Goal: Obtain resource: Download file/media

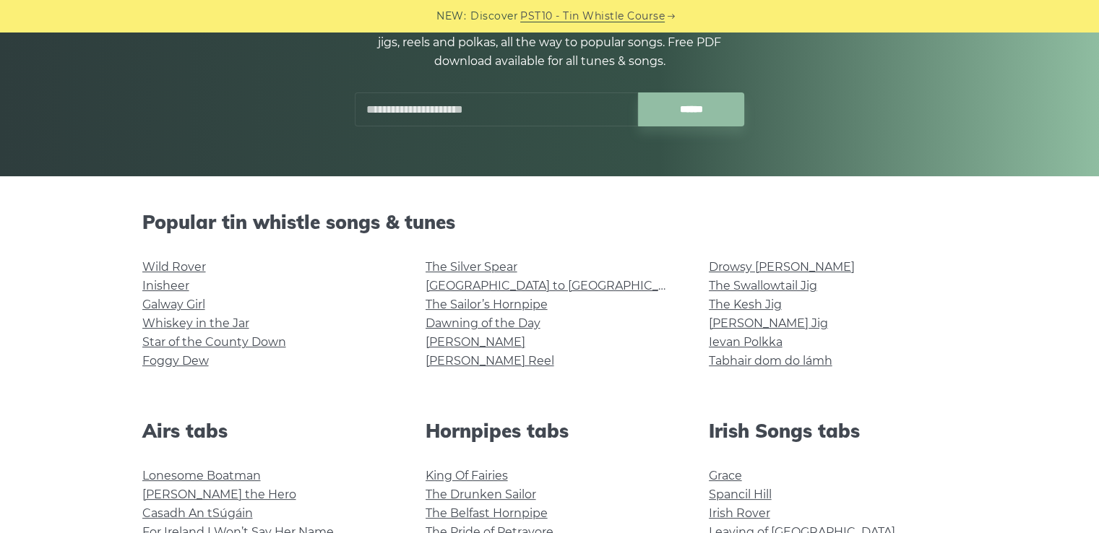
scroll to position [217, 0]
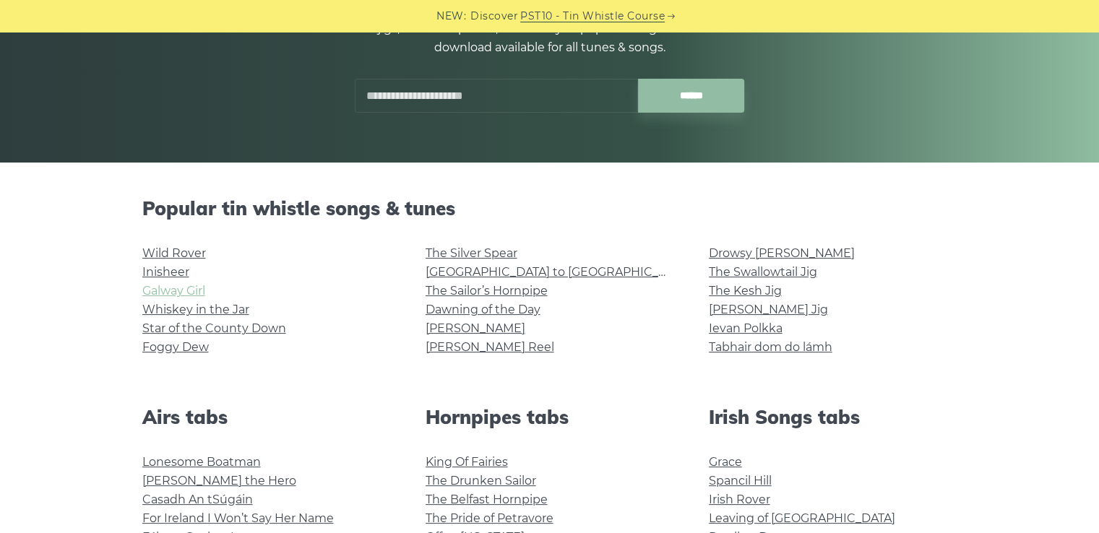
click at [191, 293] on link "Galway Girl" at bounding box center [173, 291] width 63 height 14
click at [191, 312] on link "Whiskey in the Jar" at bounding box center [195, 310] width 107 height 14
click at [202, 255] on link "Wild Rover" at bounding box center [174, 253] width 64 height 14
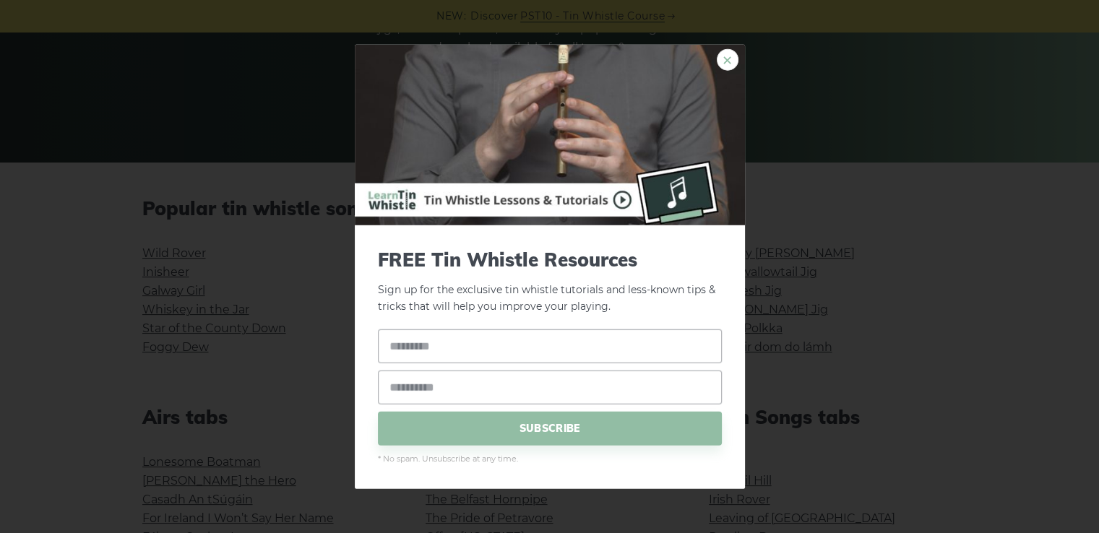
click at [731, 56] on link "×" at bounding box center [727, 60] width 22 height 22
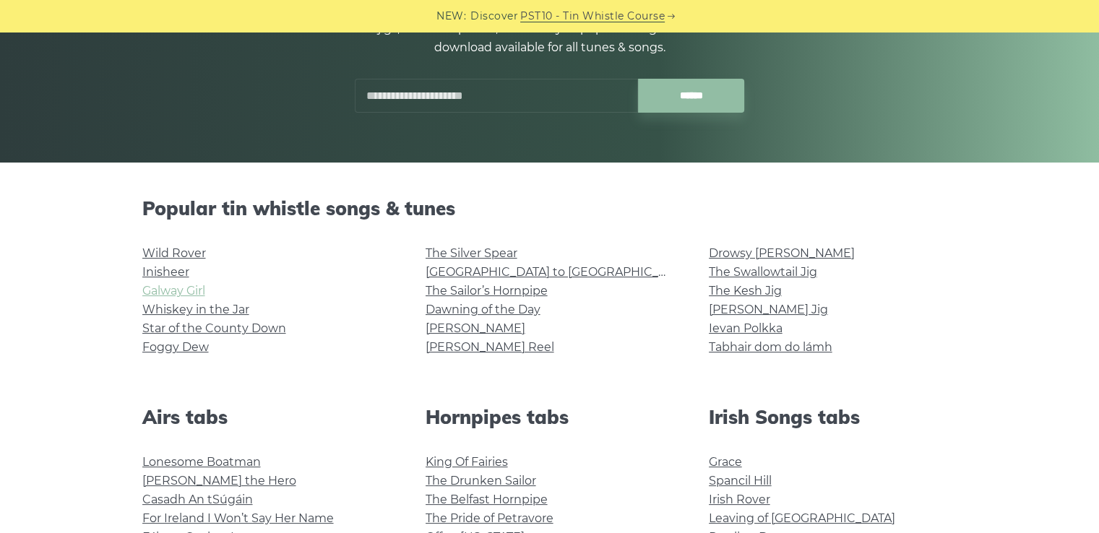
click at [189, 295] on link "Galway Girl" at bounding box center [173, 291] width 63 height 14
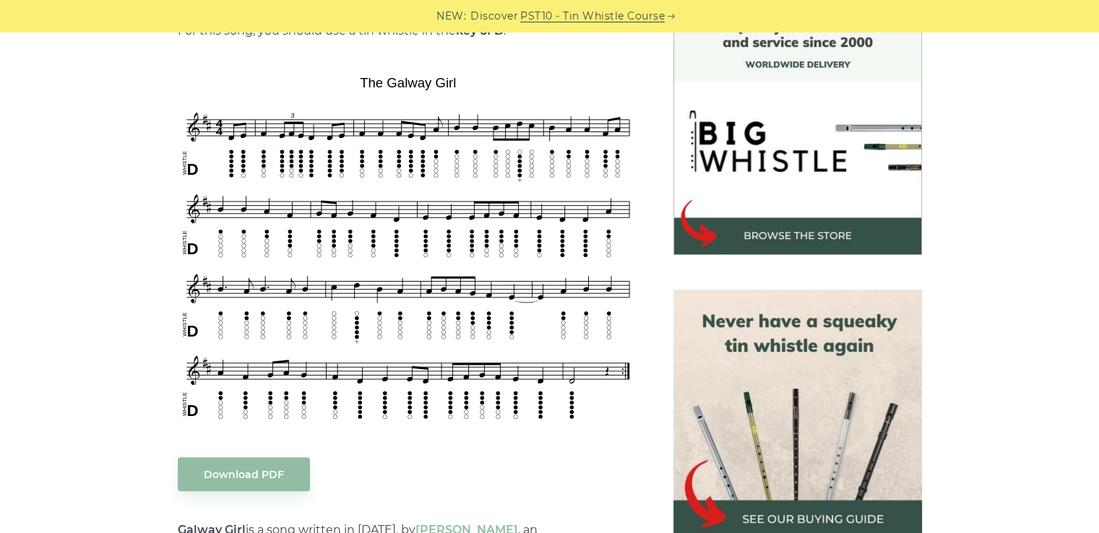
scroll to position [433, 0]
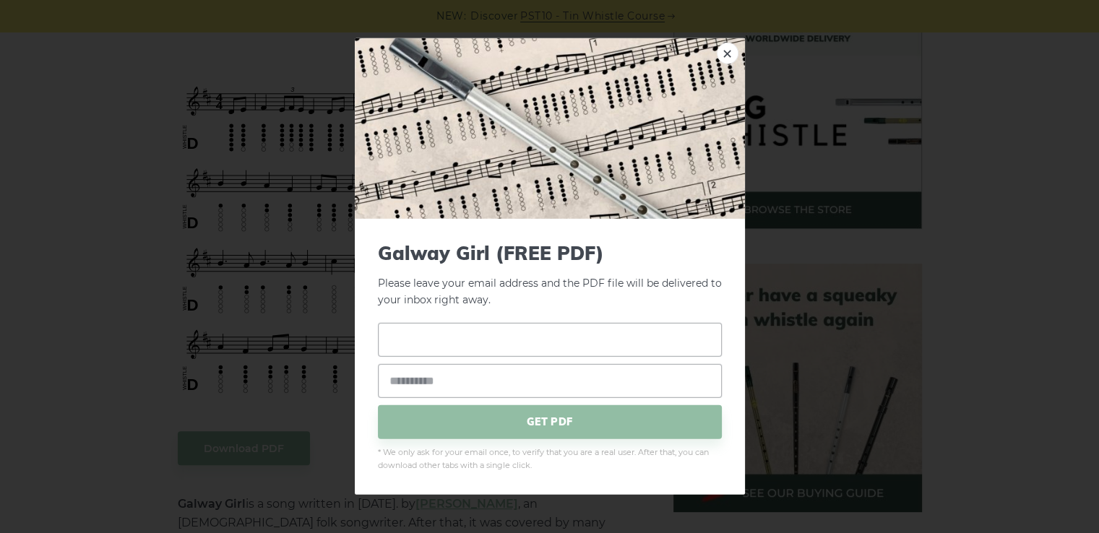
click at [428, 344] on input "text" at bounding box center [550, 339] width 344 height 34
type input "*****"
click at [443, 373] on input "email" at bounding box center [550, 380] width 344 height 34
type input "**********"
click at [491, 426] on span "GET PDF" at bounding box center [550, 421] width 344 height 34
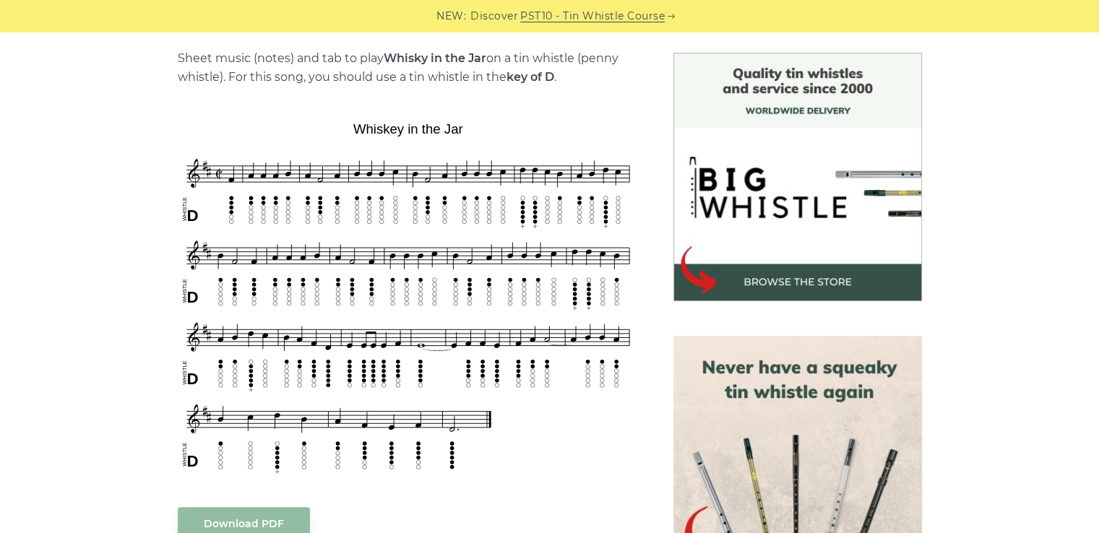
scroll to position [433, 0]
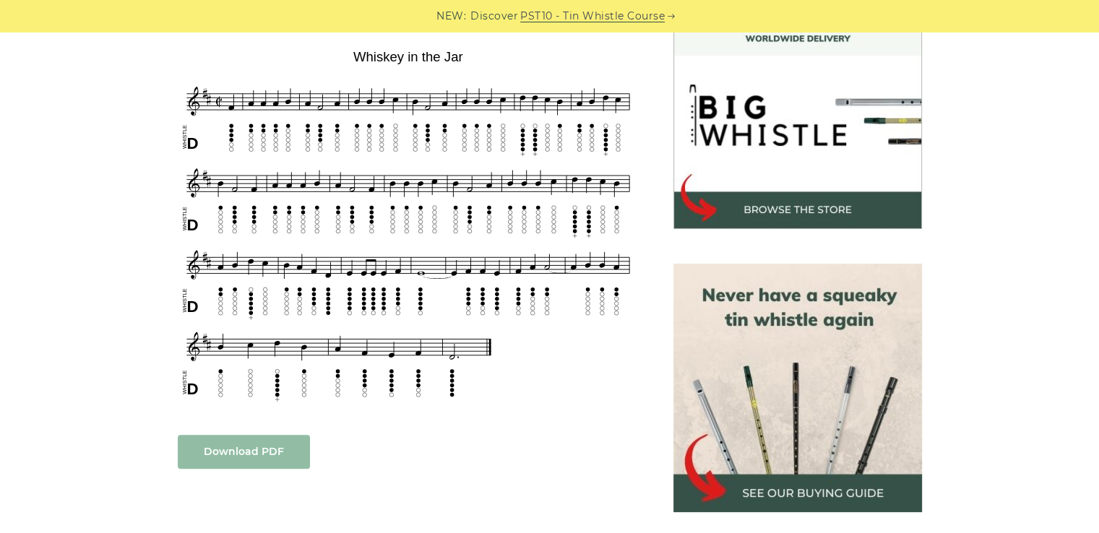
click at [234, 446] on link "Download PDF" at bounding box center [244, 452] width 132 height 34
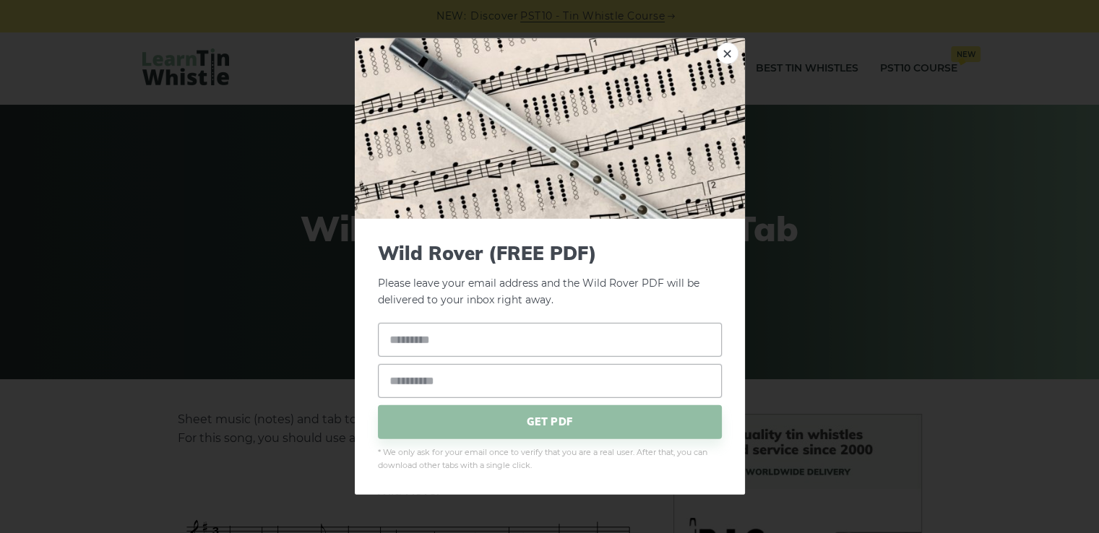
click at [714, 49] on img at bounding box center [550, 128] width 390 height 181
click at [722, 53] on link "×" at bounding box center [727, 54] width 22 height 22
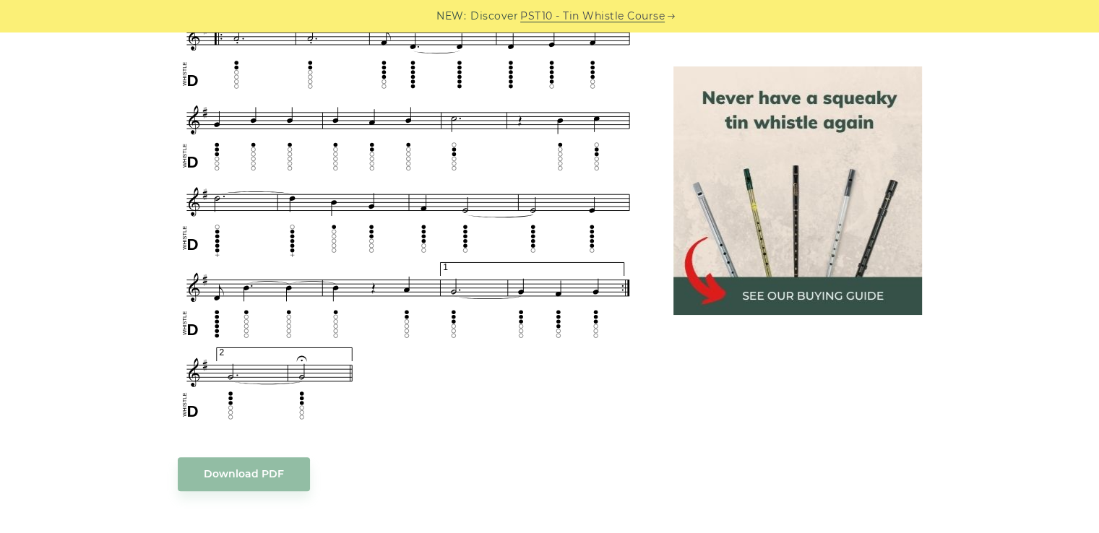
scroll to position [1011, 0]
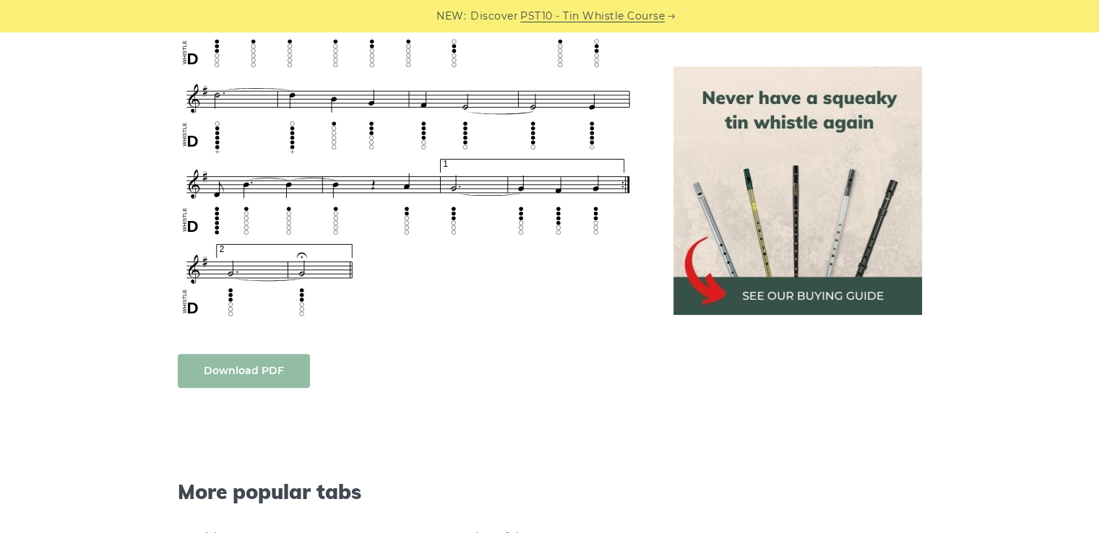
click at [271, 382] on link "Download PDF" at bounding box center [244, 371] width 132 height 34
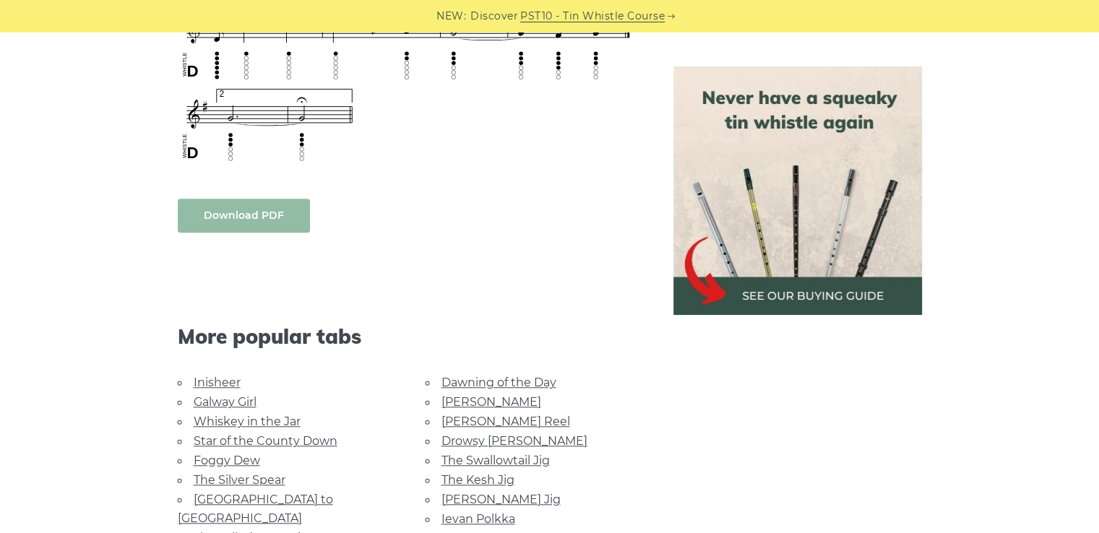
scroll to position [1300, 0]
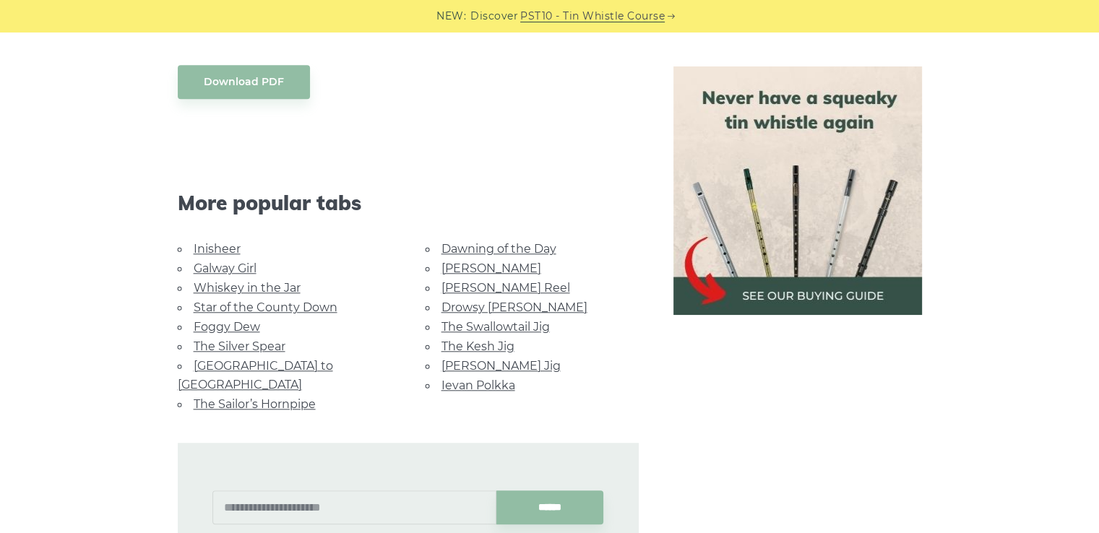
click at [307, 397] on link "The Sailor’s Hornpipe" at bounding box center [255, 404] width 122 height 14
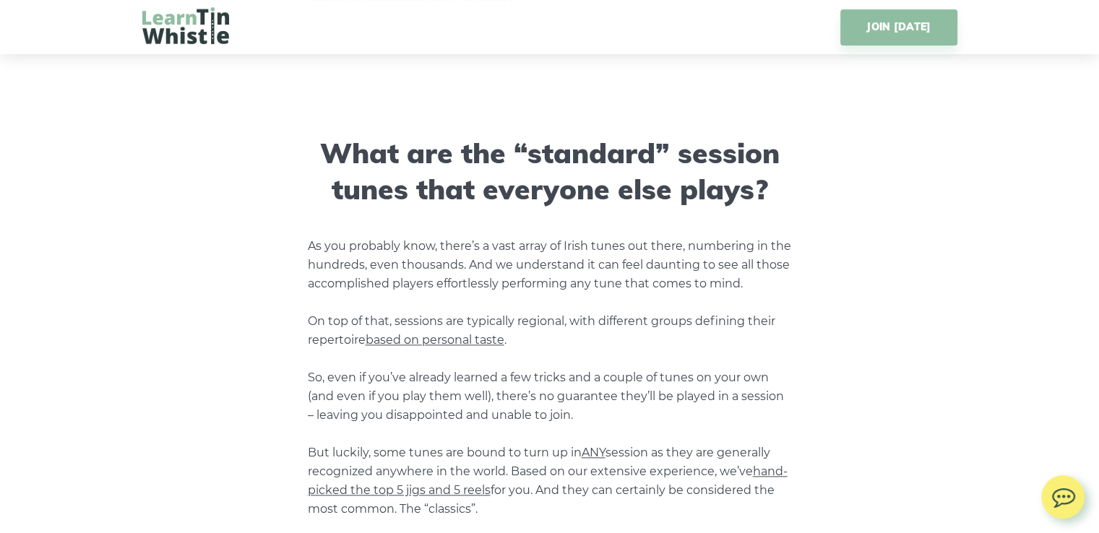
scroll to position [1589, 0]
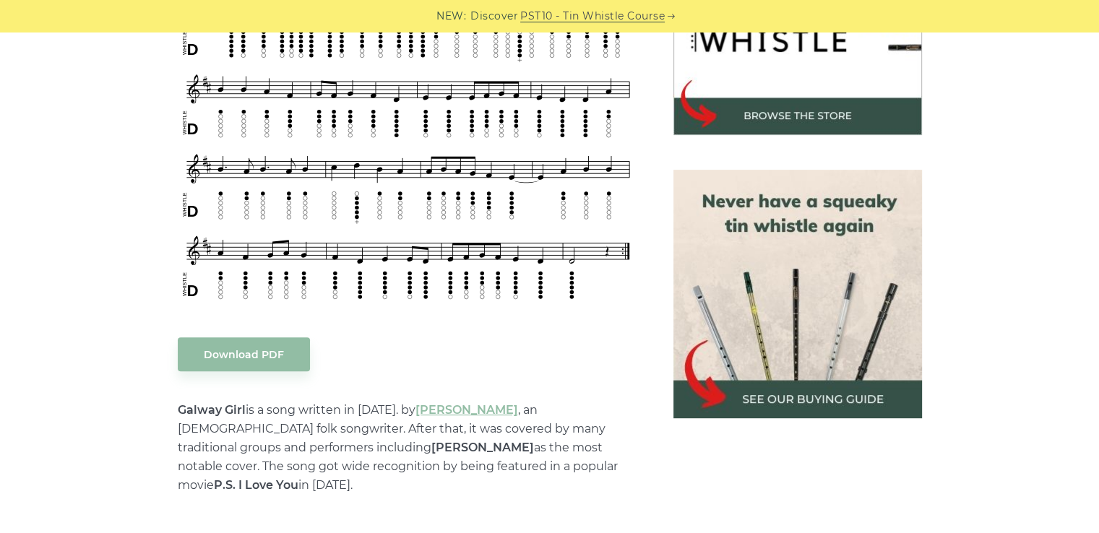
scroll to position [578, 0]
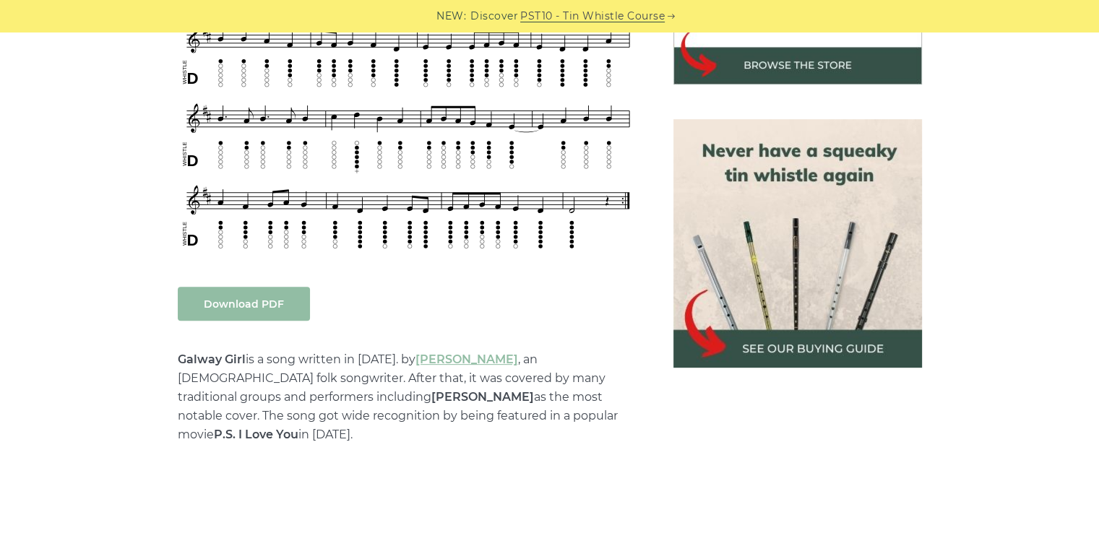
click at [286, 300] on link "Download PDF" at bounding box center [244, 304] width 132 height 34
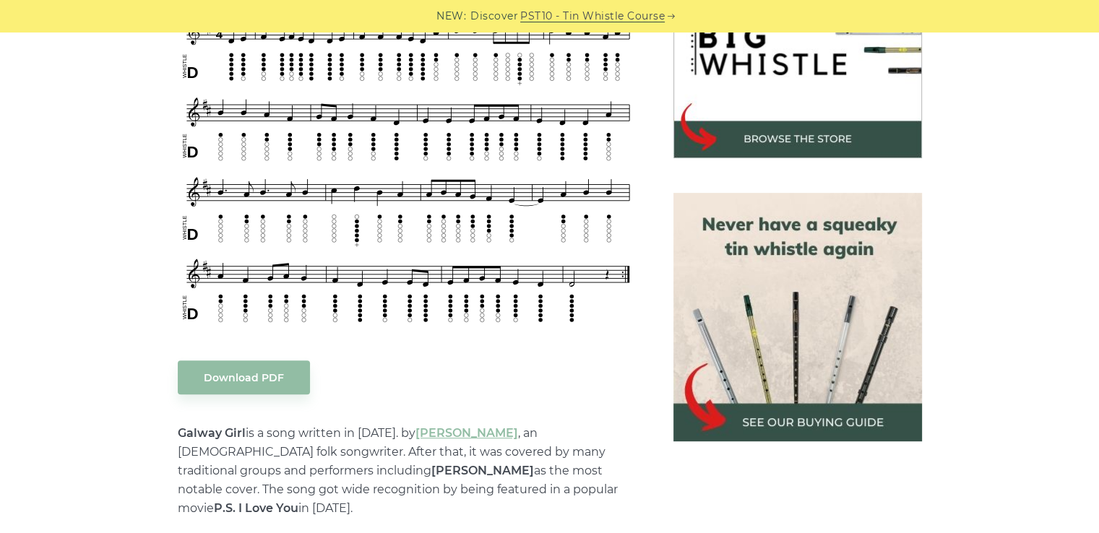
scroll to position [361, 0]
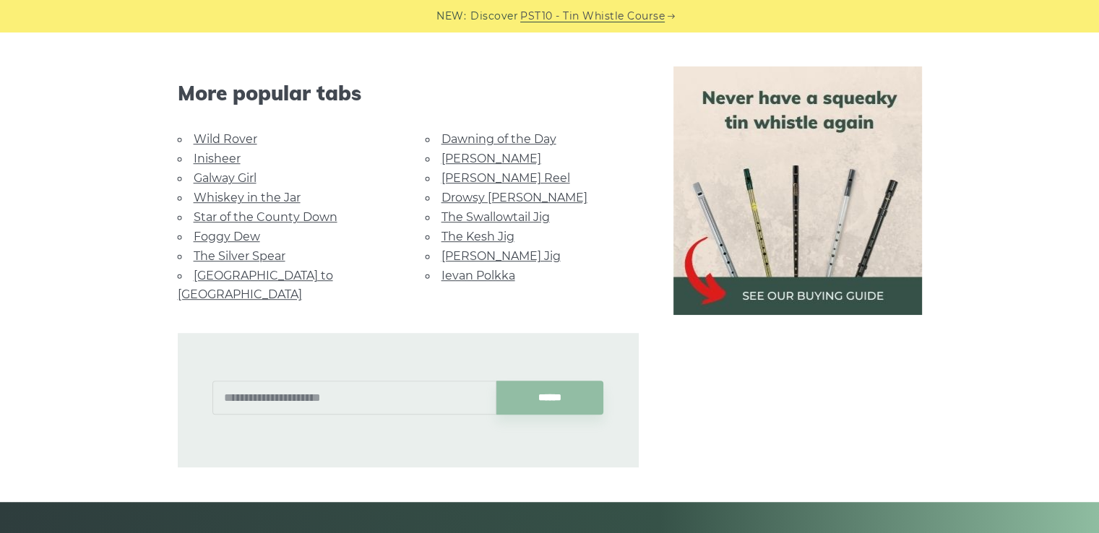
scroll to position [939, 0]
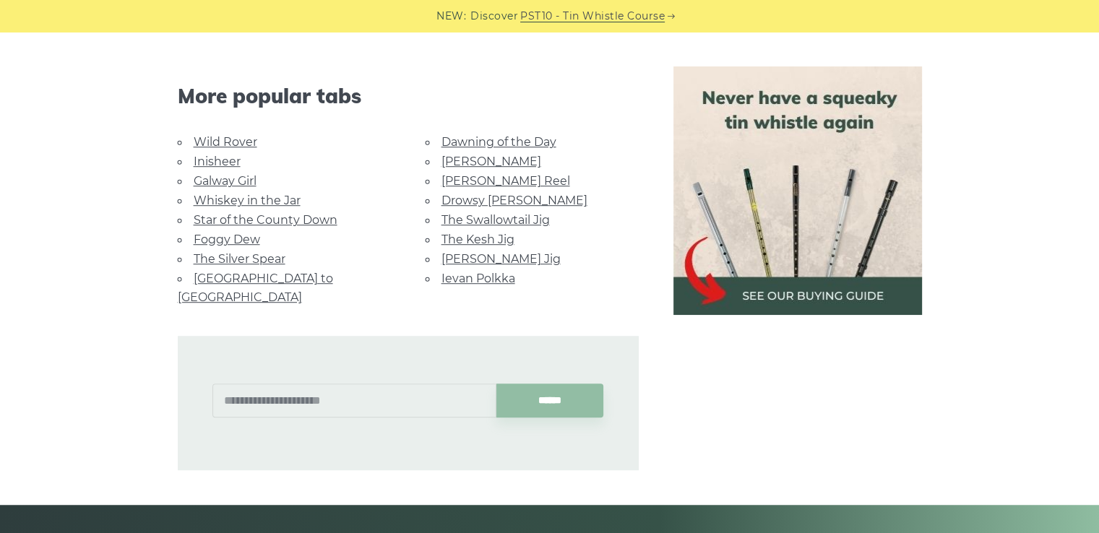
click at [485, 252] on link "[PERSON_NAME] Jig" at bounding box center [500, 259] width 119 height 14
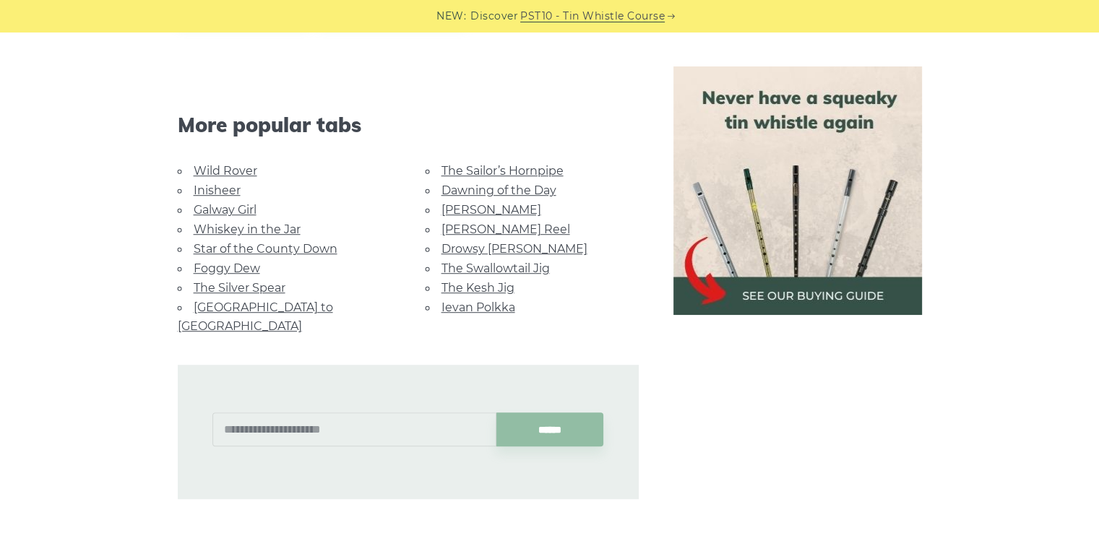
scroll to position [939, 0]
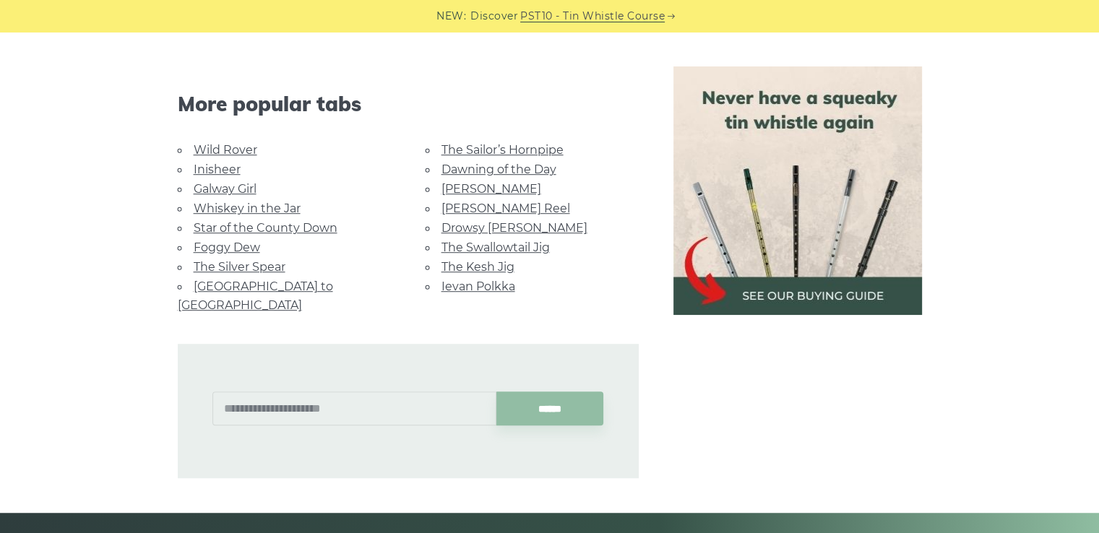
click at [479, 185] on link "[PERSON_NAME]" at bounding box center [491, 189] width 100 height 14
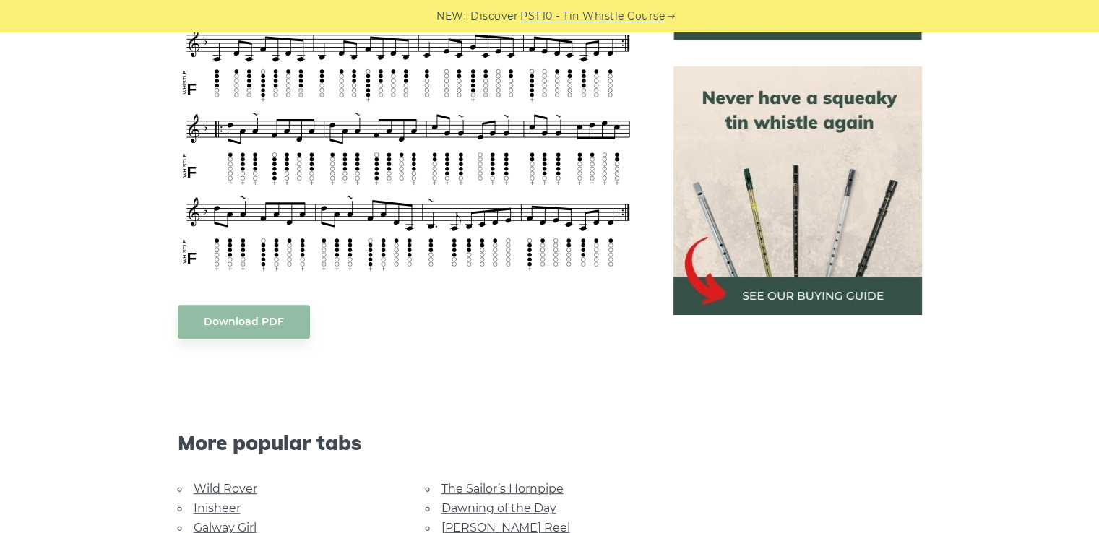
scroll to position [794, 0]
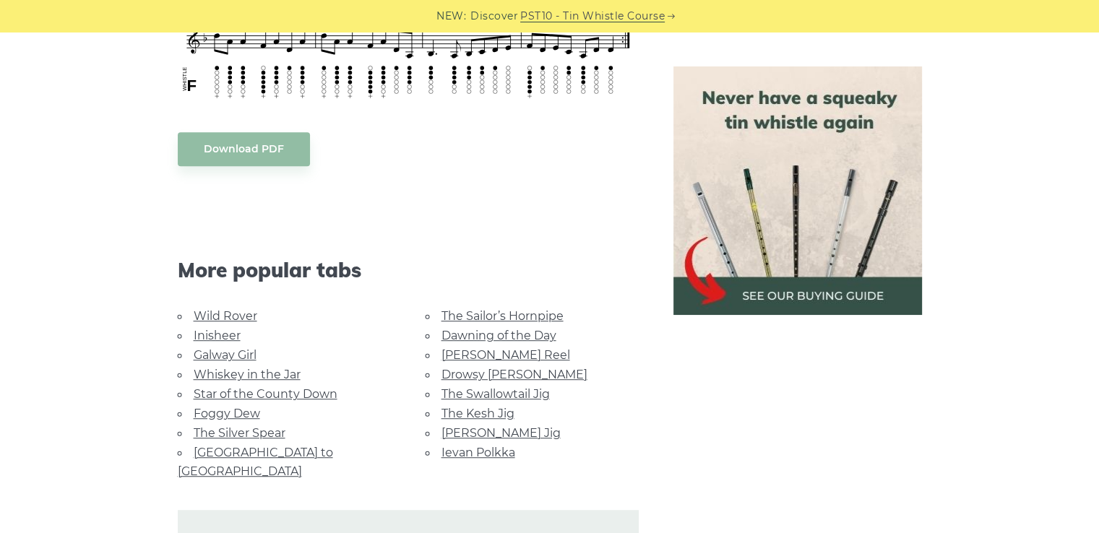
click at [234, 332] on link "Inisheer" at bounding box center [217, 336] width 47 height 14
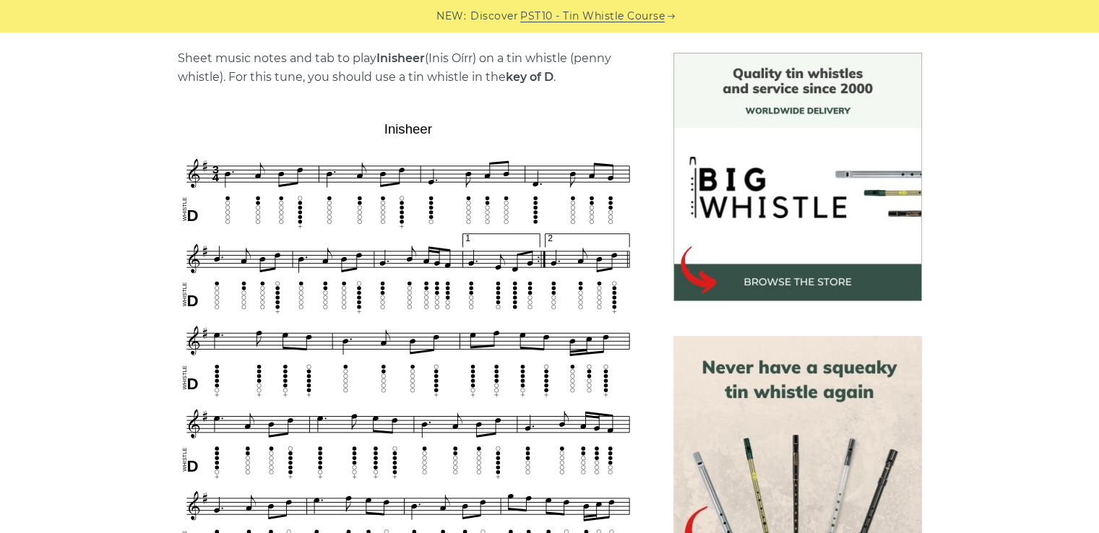
scroll to position [867, 0]
